Goal: Task Accomplishment & Management: Use online tool/utility

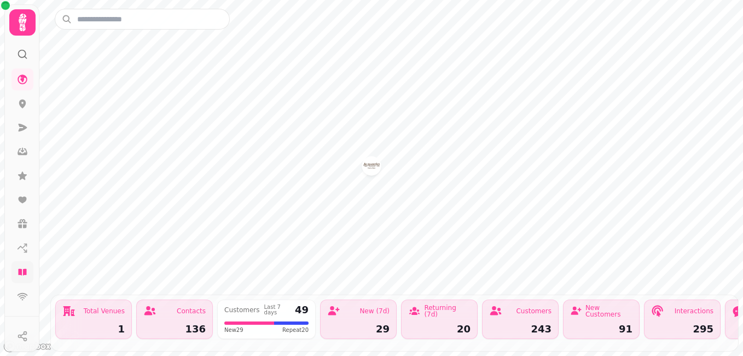
click at [19, 269] on icon at bounding box center [22, 272] width 8 height 7
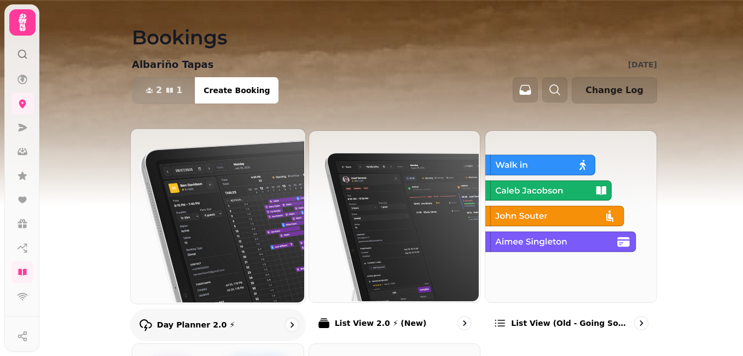
click at [238, 212] on img at bounding box center [217, 214] width 175 height 175
